Goal: Contribute content: Add original content to the website for others to see

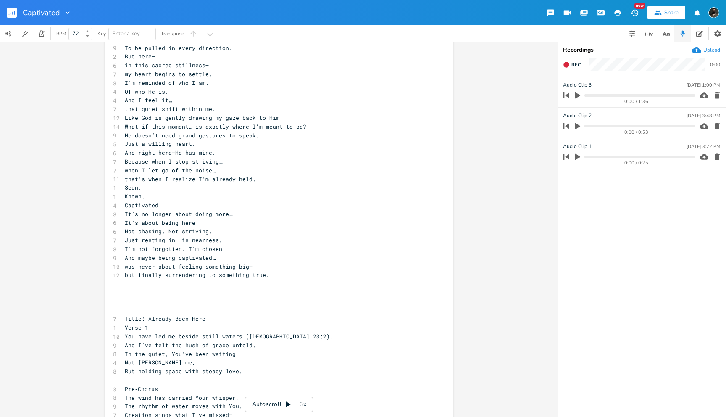
scroll to position [1196, 0]
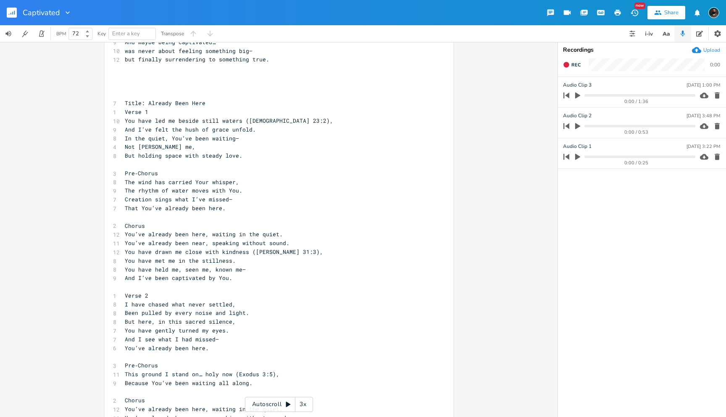
click at [193, 190] on span "The rhythm of water moves with You." at bounding box center [184, 191] width 118 height 8
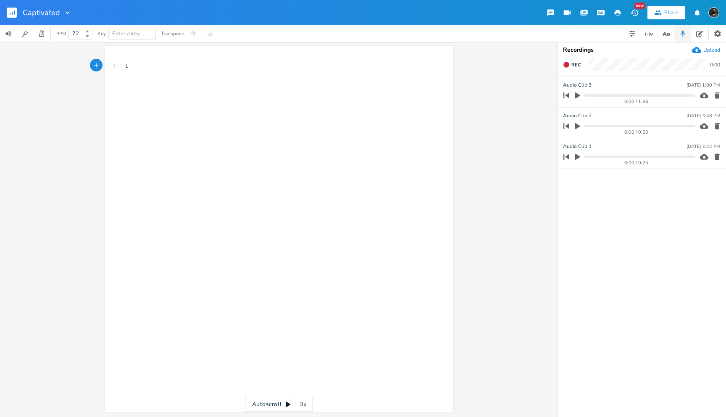
scroll to position [0, 1]
type textarea "t"
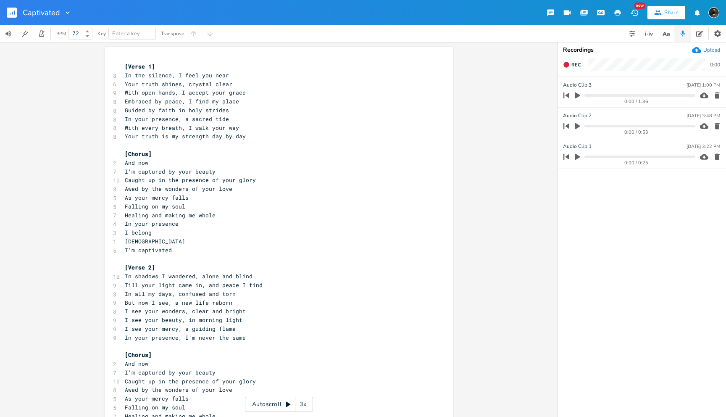
scroll to position [0, 0]
click at [125, 66] on span "[Verse 1]" at bounding box center [140, 67] width 30 height 8
click at [143, 143] on pre "​" at bounding box center [275, 145] width 304 height 9
click at [153, 154] on pre "[Chorus]" at bounding box center [275, 154] width 304 height 9
click at [153, 157] on pre "[Chorus]" at bounding box center [275, 154] width 304 height 9
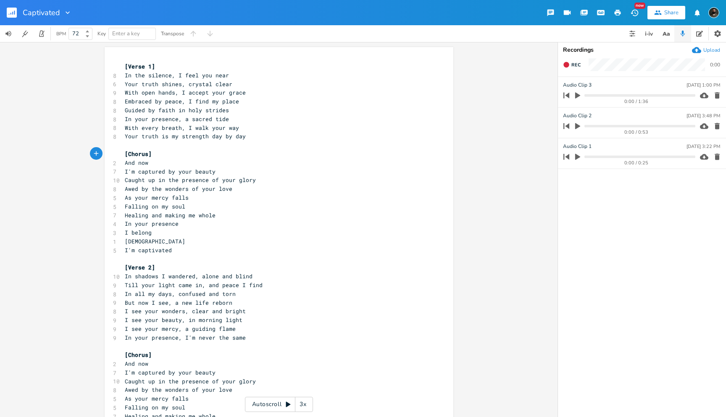
click at [153, 162] on pre "And now" at bounding box center [275, 162] width 304 height 9
click at [272, 81] on pre "Your truth shines, crystal clear" at bounding box center [275, 84] width 304 height 9
type textarea "[Verse 1] In the silence, I feel you near Your truth shines, crystal clear With…"
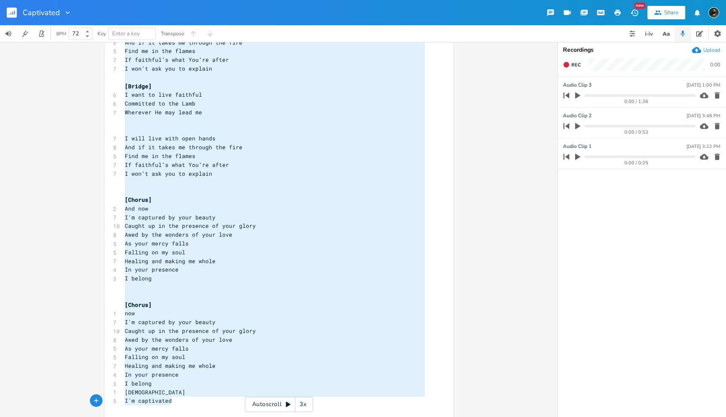
scroll to position [18, 0]
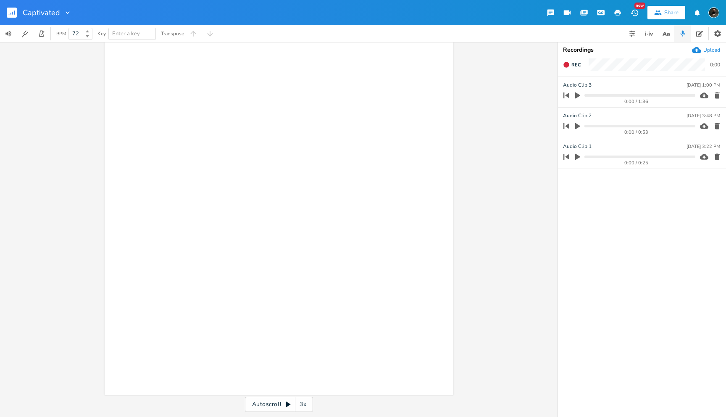
paste textarea "[Verse 1] In the silence, I feel you near Your truth shines, crystal clear With…"
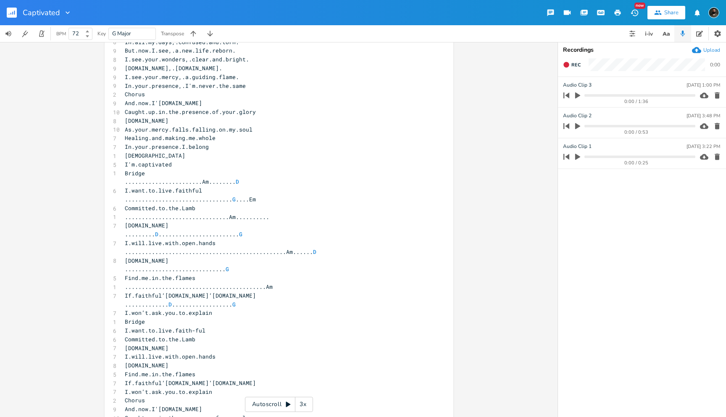
scroll to position [0, 0]
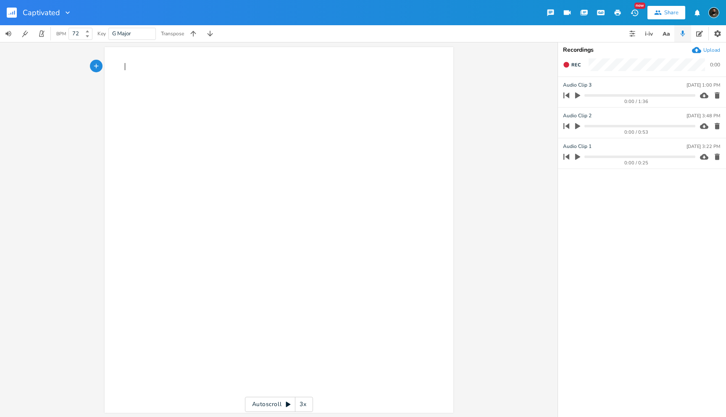
type textarea "[Verse 1] In the silence, I feel you near Your truth shines, crystal clear With…"
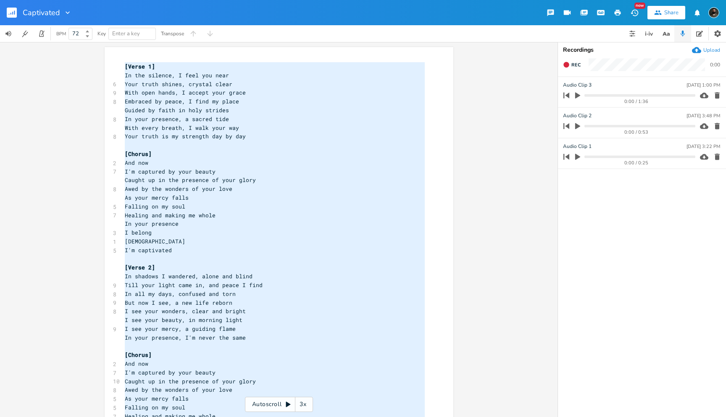
click at [197, 93] on span "With open hands, I accept your grace" at bounding box center [185, 93] width 121 height 8
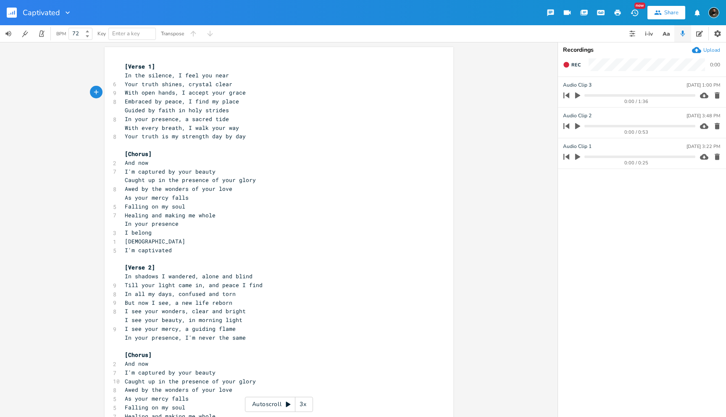
click at [178, 69] on pre "[Verse 1]" at bounding box center [275, 66] width 304 height 9
click at [144, 67] on span "[Verse 1]" at bounding box center [140, 67] width 30 height 8
type textarea "find"
drag, startPoint x: 256, startPoint y: 284, endPoint x: 245, endPoint y: 284, distance: 10.9
click at [245, 284] on span "Till your light came in, and peace I find" at bounding box center [194, 285] width 138 height 8
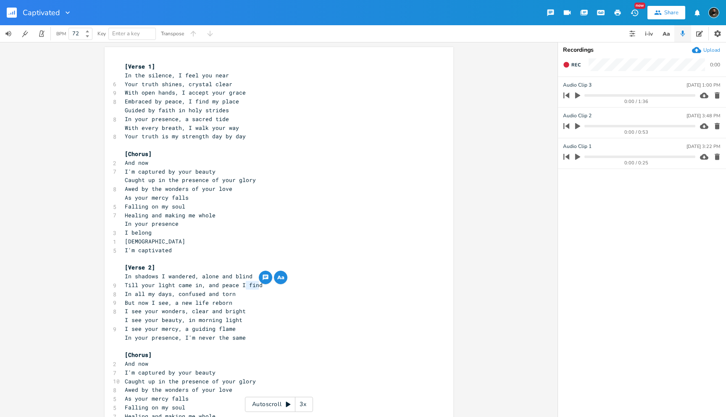
click at [280, 277] on icon "button" at bounding box center [281, 277] width 10 height 10
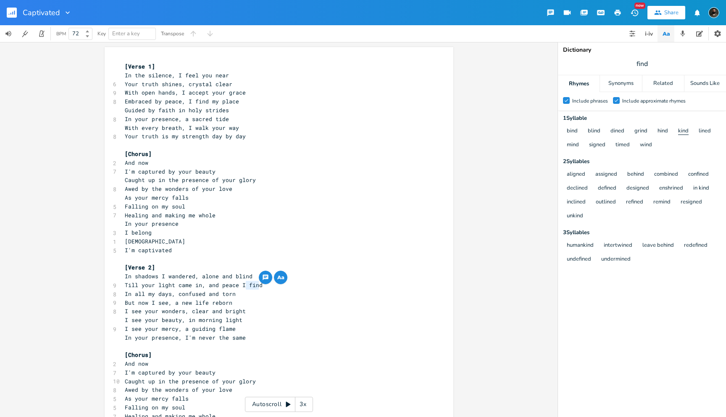
click at [678, 132] on button "kind" at bounding box center [683, 131] width 11 height 7
click at [218, 285] on span "Till your light came in, and peace I find" at bounding box center [194, 285] width 138 height 8
drag, startPoint x: 255, startPoint y: 285, endPoint x: 205, endPoint y: 285, distance: 50.5
click at [205, 285] on span "Till your light came in, and peace I find" at bounding box center [194, 285] width 138 height 8
type textarea "peace filled my mind"
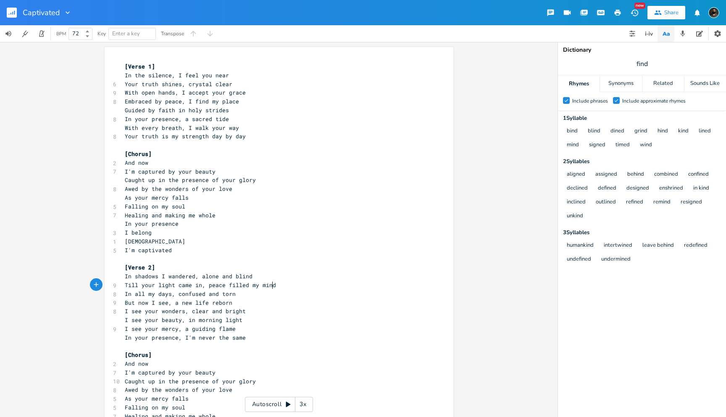
scroll to position [0, 51]
click at [210, 279] on span "In shadows I wandered, alone and blind" at bounding box center [189, 276] width 128 height 8
click at [204, 274] on span "In shadows I wandered, alone and blind" at bounding box center [189, 276] width 128 height 8
click at [210, 283] on span "Till your light came in, peace filled my mind" at bounding box center [200, 285] width 151 height 8
click at [232, 293] on span "In all my days, confused and torn" at bounding box center [180, 294] width 111 height 8
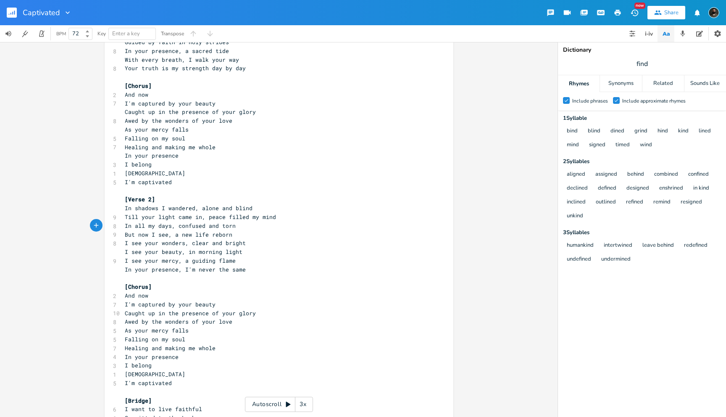
scroll to position [70, 0]
click at [245, 232] on pre "But now I see, a new life reborn" at bounding box center [275, 233] width 304 height 9
click at [245, 240] on pre "I see your wonders, clear and bright" at bounding box center [275, 241] width 304 height 9
click at [245, 255] on pre "I see your mercy, a guiding flame" at bounding box center [275, 259] width 304 height 9
click at [123, 241] on pre "I see your wonders, clear and bright" at bounding box center [275, 241] width 304 height 9
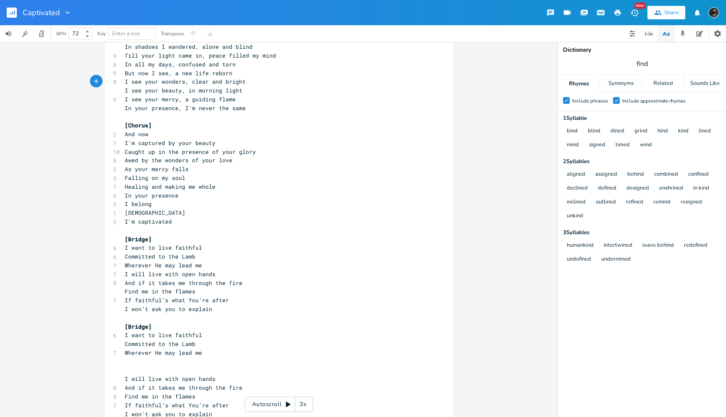
scroll to position [232, 0]
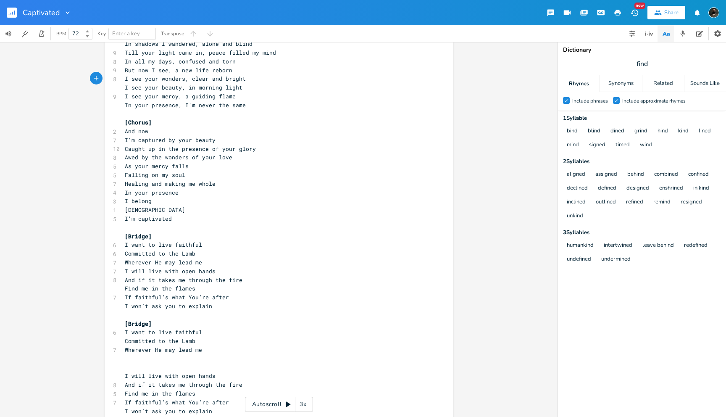
click at [161, 118] on pre "[Chorus]" at bounding box center [275, 122] width 304 height 9
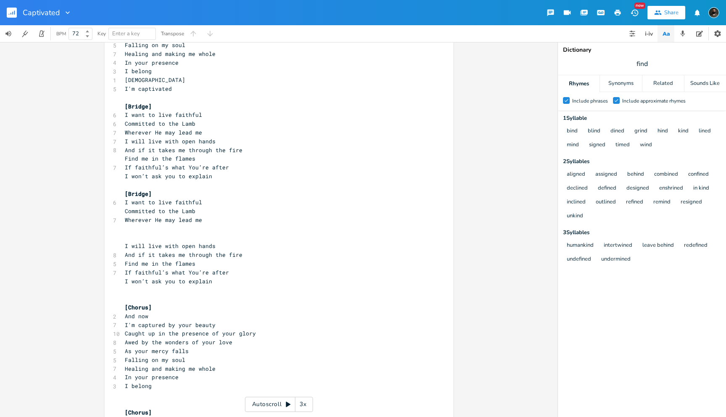
scroll to position [361, 0]
click at [148, 233] on pre "​" at bounding box center [275, 230] width 304 height 9
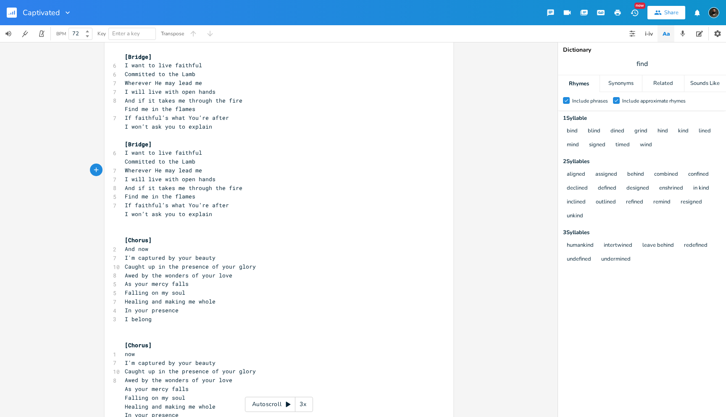
scroll to position [458, 0]
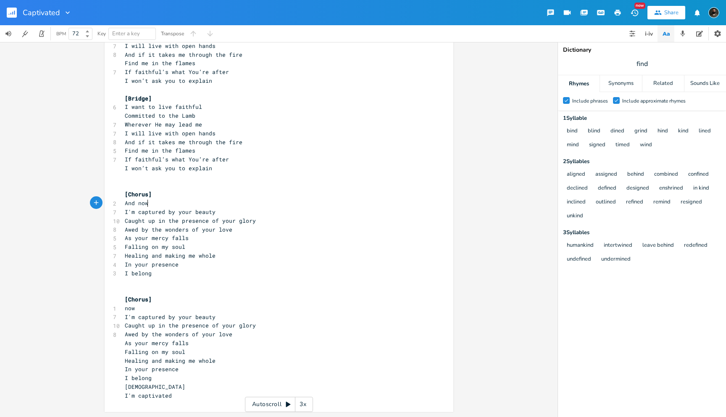
click at [145, 203] on pre "And now" at bounding box center [275, 203] width 304 height 9
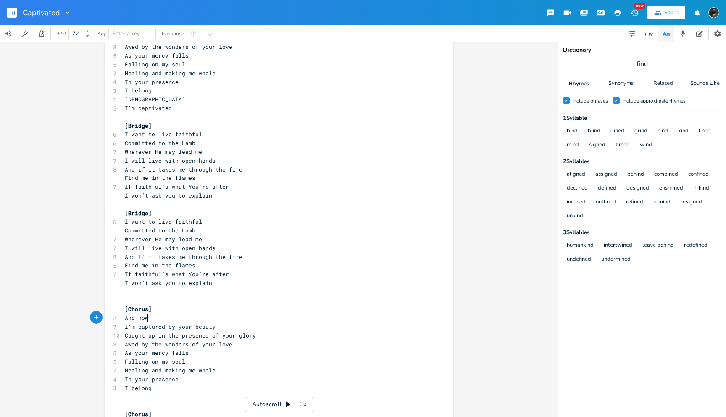
scroll to position [336, 0]
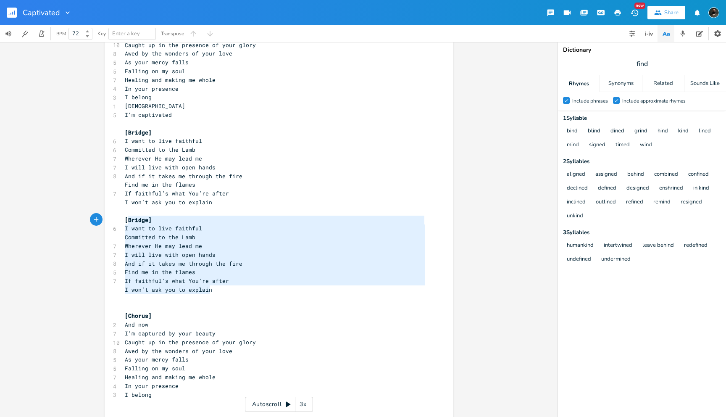
type textarea "[Bridge] I want to live faithful Committed to the Lamb Wherever He may lead me …"
drag, startPoint x: 210, startPoint y: 289, endPoint x: 120, endPoint y: 219, distance: 113.6
click at [123, 219] on div "[Verse 1] In the silence, I feel you near 6 Your truth shines, crystal clear 9 …" at bounding box center [275, 124] width 304 height 796
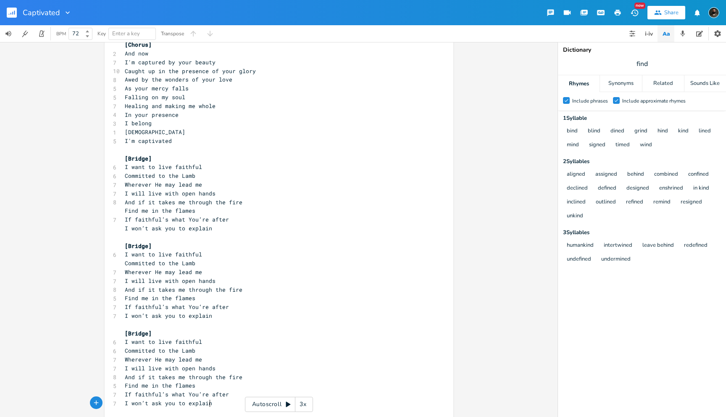
scroll to position [312, 0]
click at [195, 93] on pre "Falling on my soul" at bounding box center [275, 95] width 304 height 9
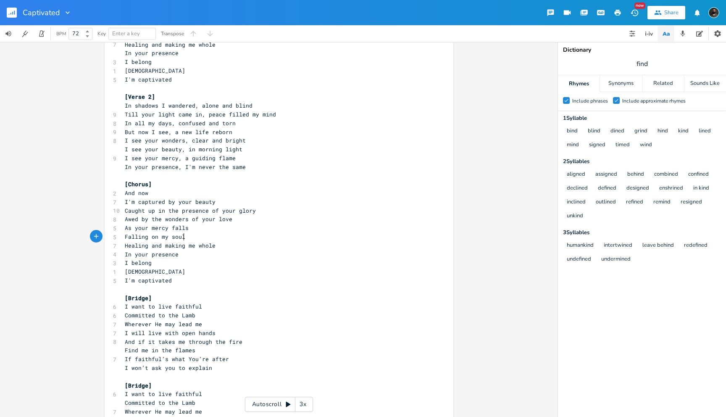
scroll to position [168, 0]
